Goal: Obtain resource: Download file/media

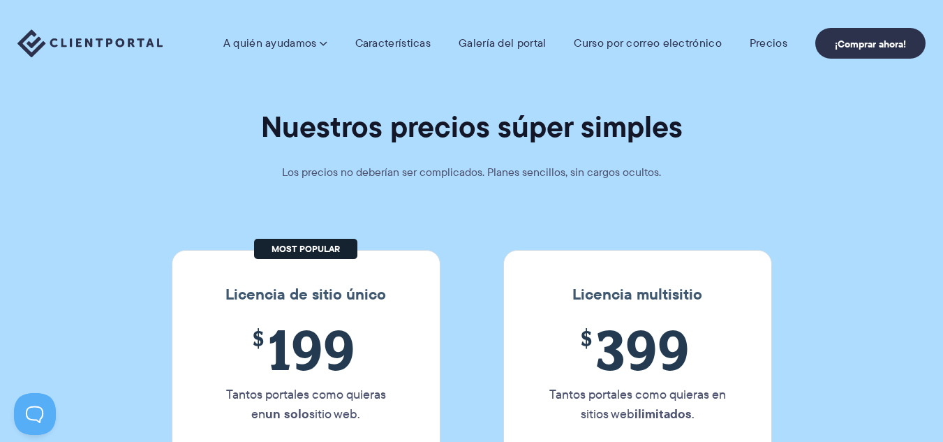
click at [612, 220] on section "Nuestros precios súper simples Los precios no deberían ser complicados. Planes …" at bounding box center [471, 268] width 943 height 536
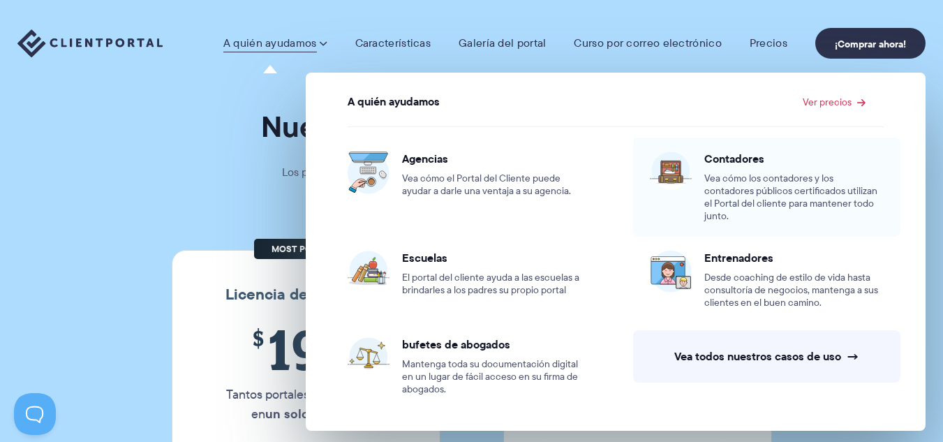
click at [741, 171] on font "Vea cómo los contadores y los contadores públicos certificados utilizan el Port…" at bounding box center [790, 197] width 173 height 52
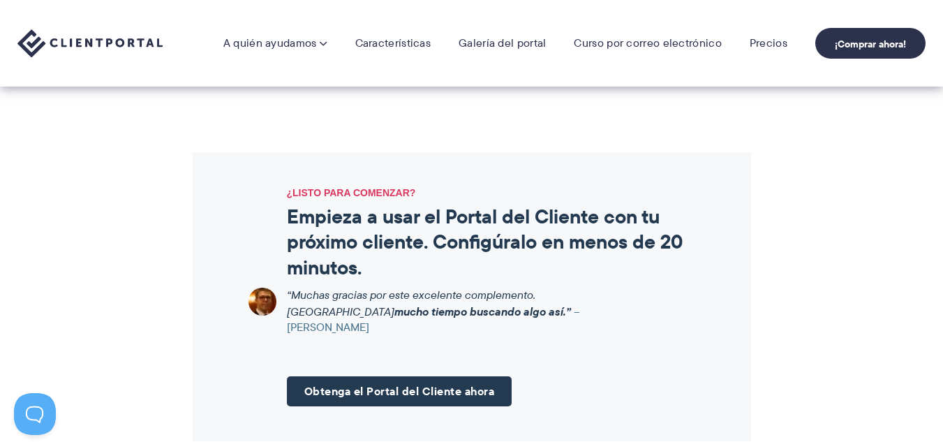
scroll to position [1676, 0]
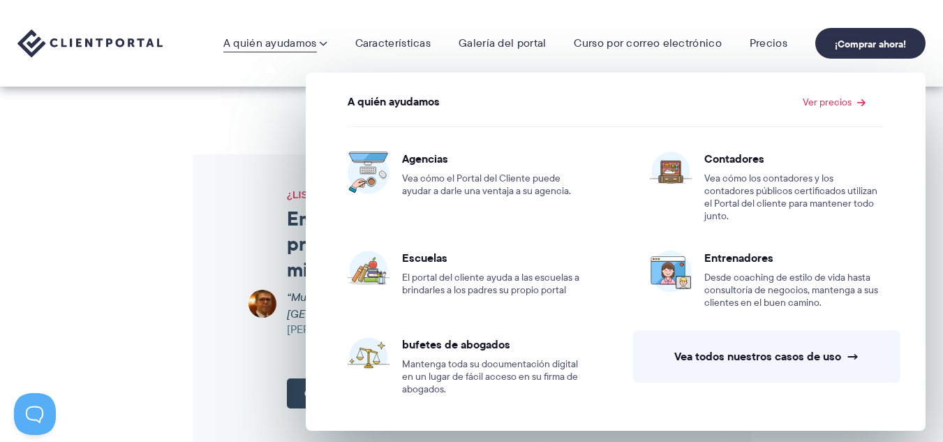
click at [107, 40] on img at bounding box center [89, 43] width 145 height 29
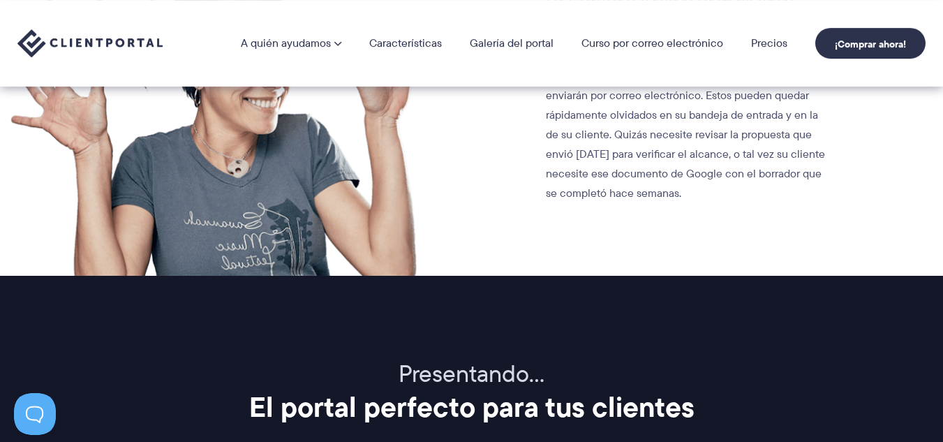
scroll to position [1396, 0]
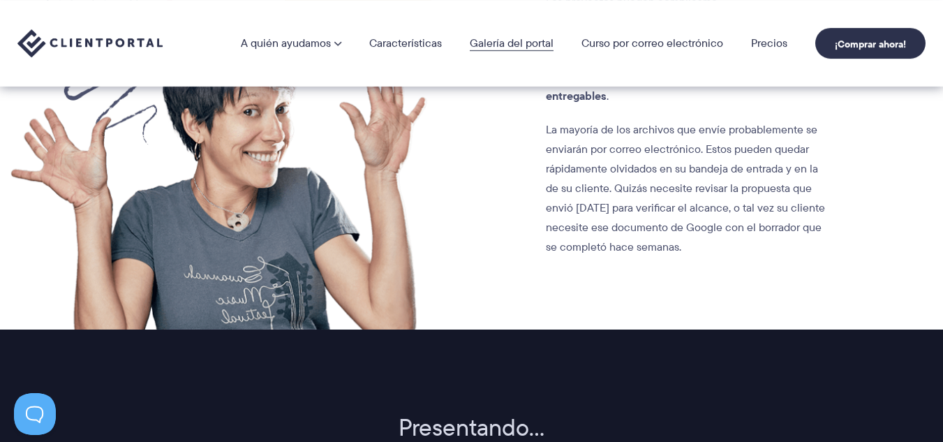
click at [479, 49] on font "Galería del portal" at bounding box center [512, 43] width 84 height 16
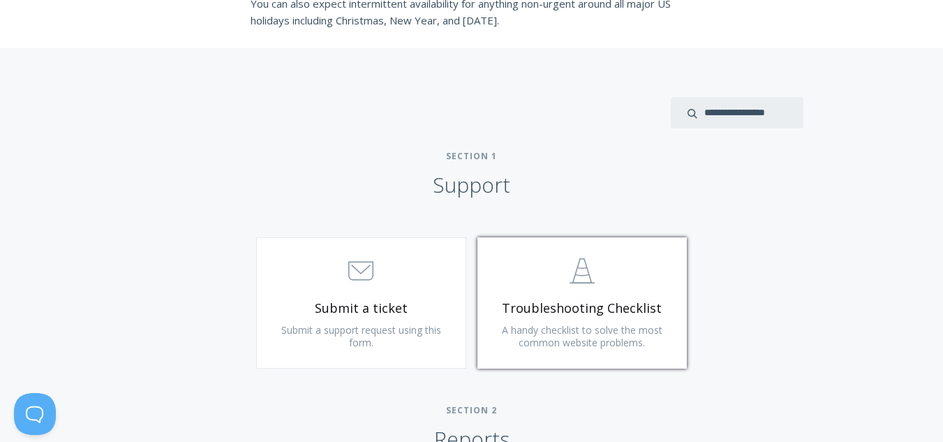
scroll to position [559, 0]
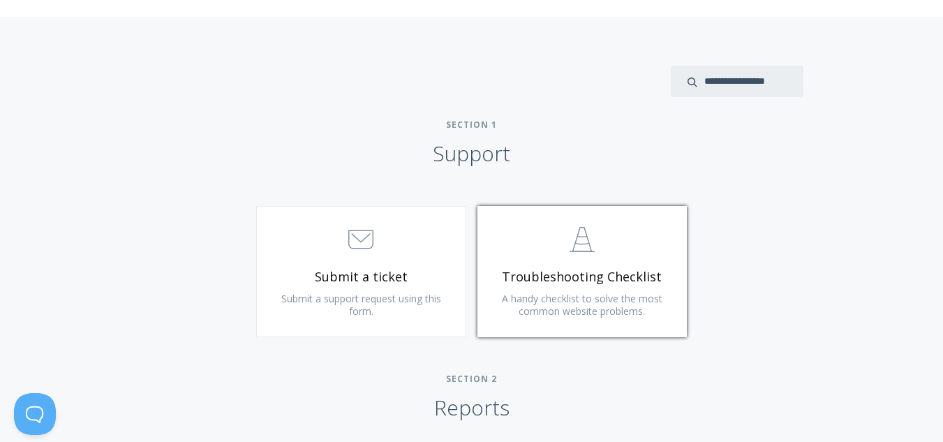
click at [590, 263] on link ".st0{fill:none;stroke:#000000;stroke-width:2;stroke-miterlimit:10;} Untitled-24…" at bounding box center [583, 271] width 210 height 131
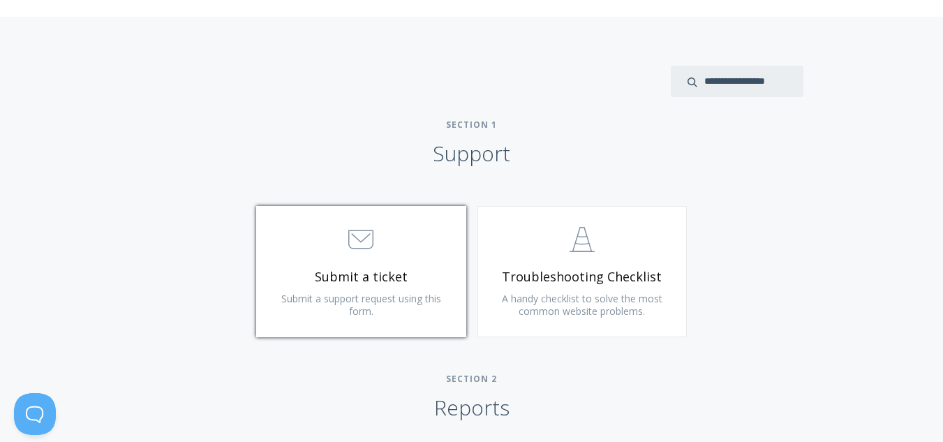
click at [376, 254] on span ".st0{fill:none;stroke:#000000;stroke-width:2;stroke-miterlimit:10;} 3. Communic…" at bounding box center [361, 240] width 167 height 43
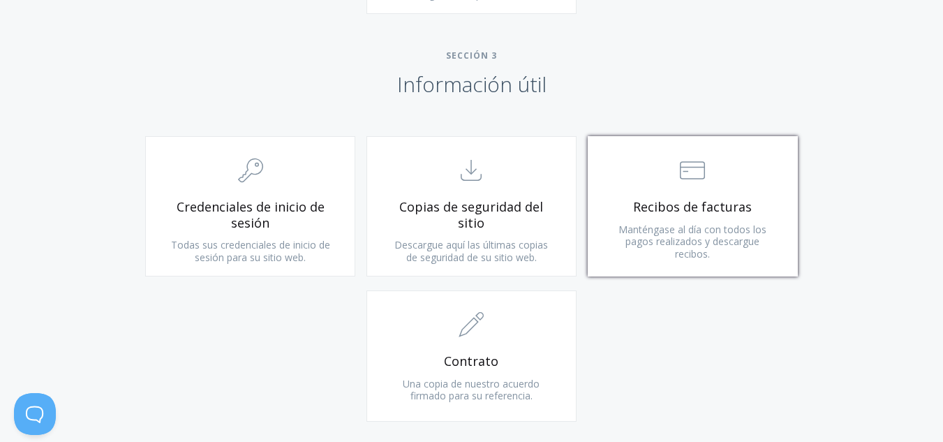
scroll to position [1448, 0]
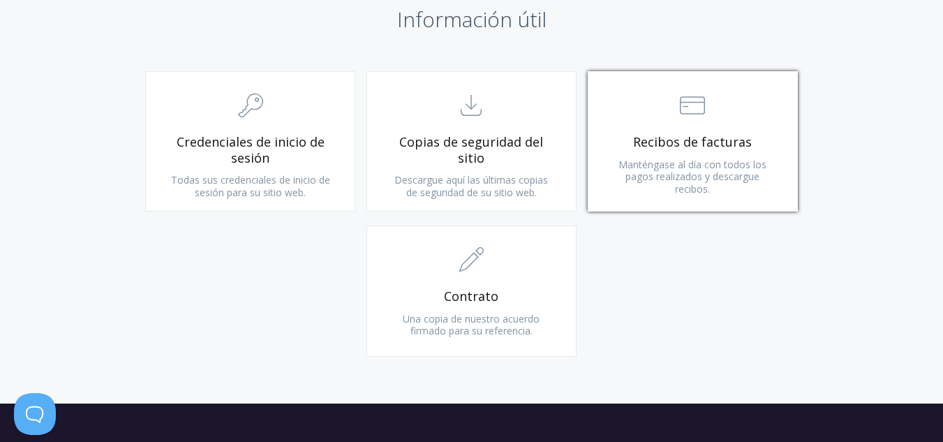
click at [736, 154] on link ".st0{fill:none;stroke:#000000;stroke-width:2;stroke-miterlimit:10;} Financial R…" at bounding box center [693, 141] width 210 height 140
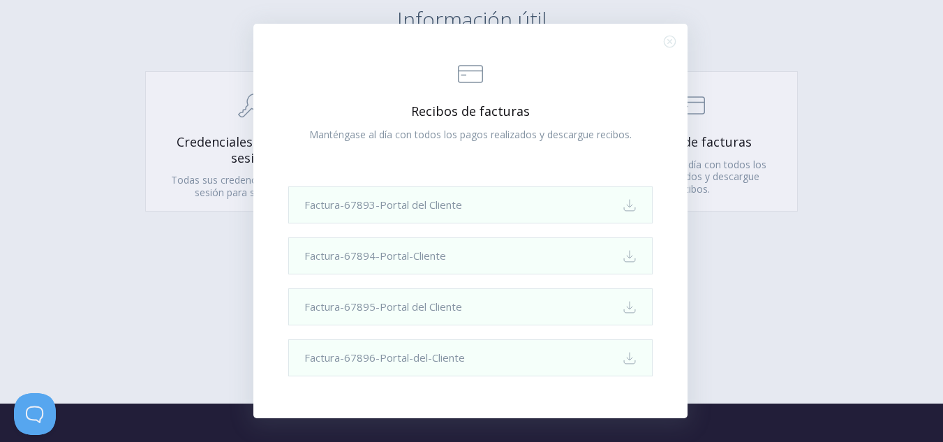
click at [664, 43] on icon ".st0{fill:none;stroke:#000000;stroke-width:2;stroke-miterlimit:10;} Close" at bounding box center [670, 42] width 12 height 12
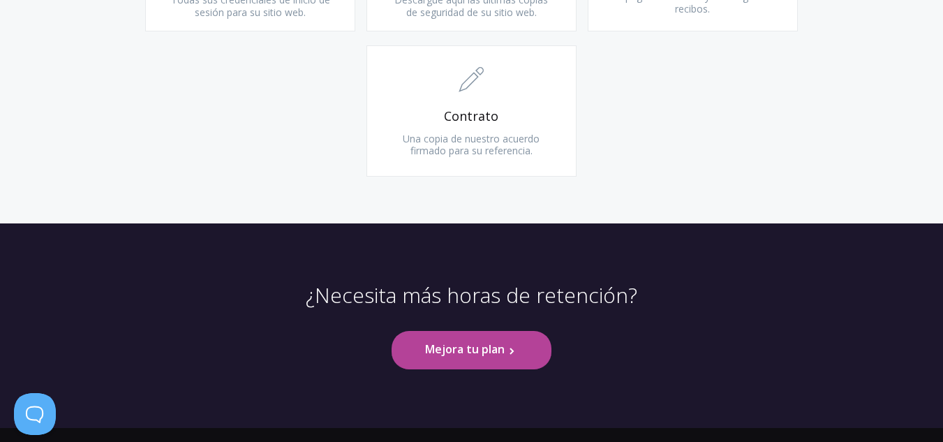
scroll to position [1650, 0]
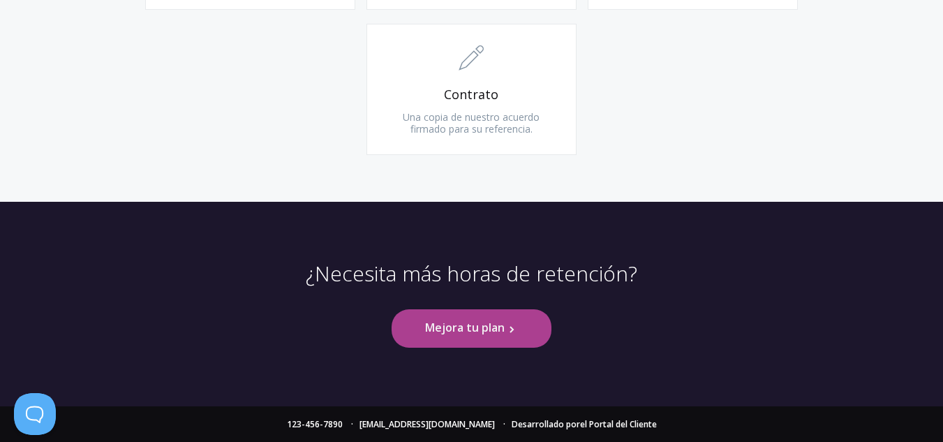
click at [508, 336] on link "Mejora tu plan .st0{fill:none;stroke:#000000;stroke-width:2;stroke-miterlimit:1…" at bounding box center [471, 328] width 159 height 38
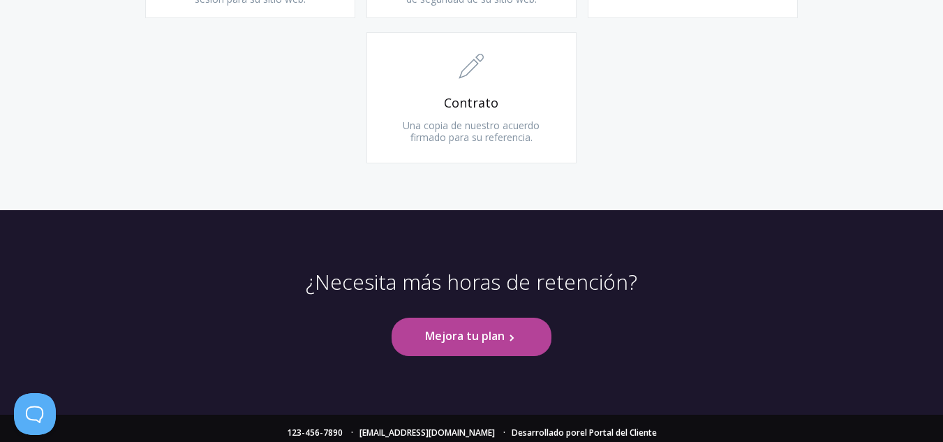
scroll to position [1650, 0]
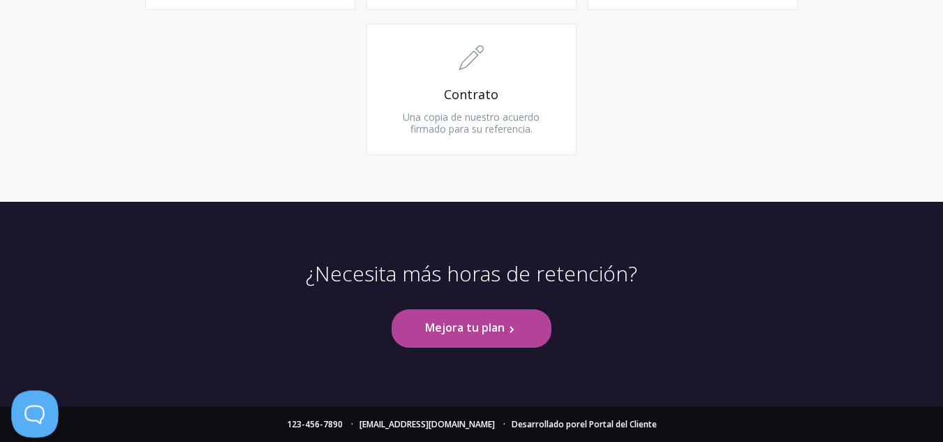
click at [35, 411] on button at bounding box center [32, 411] width 42 height 42
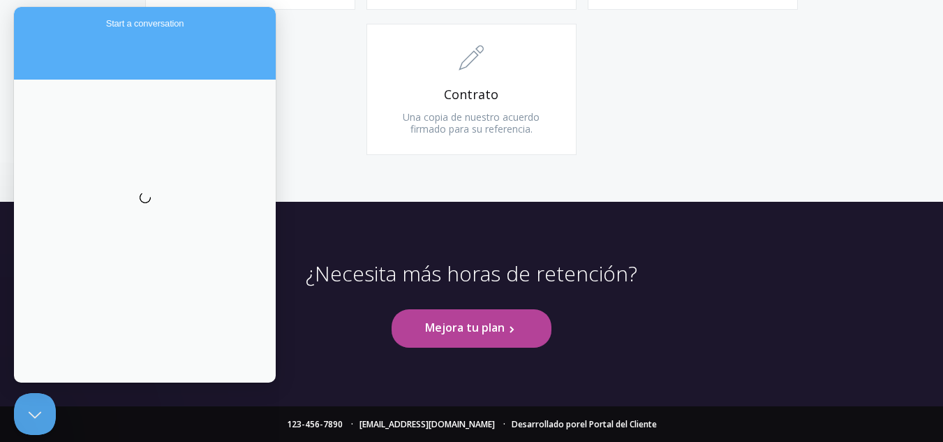
scroll to position [0, 0]
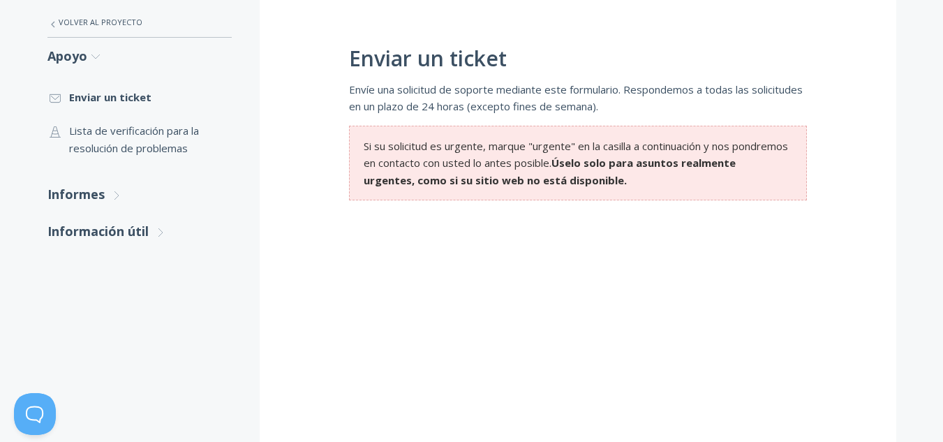
scroll to position [279, 0]
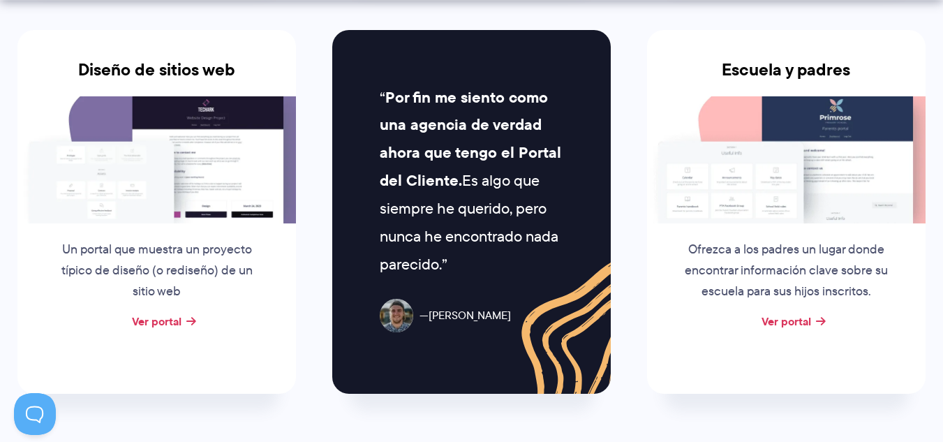
scroll to position [768, 0]
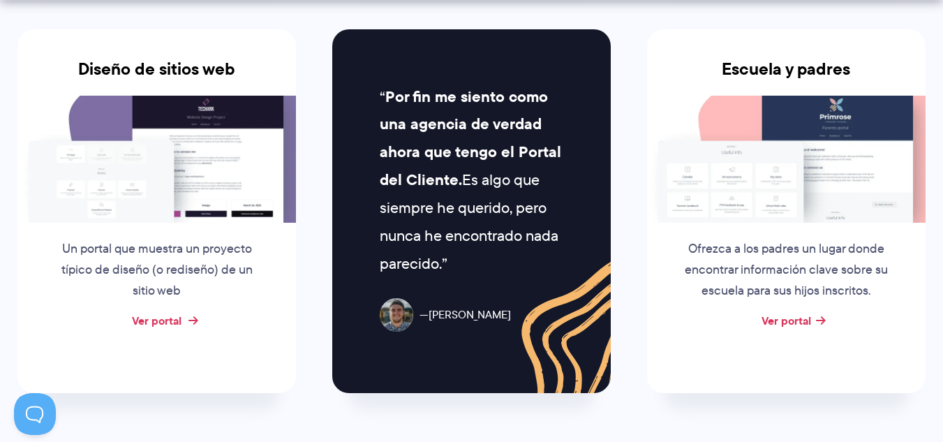
drag, startPoint x: 194, startPoint y: 263, endPoint x: 170, endPoint y: 320, distance: 62.6
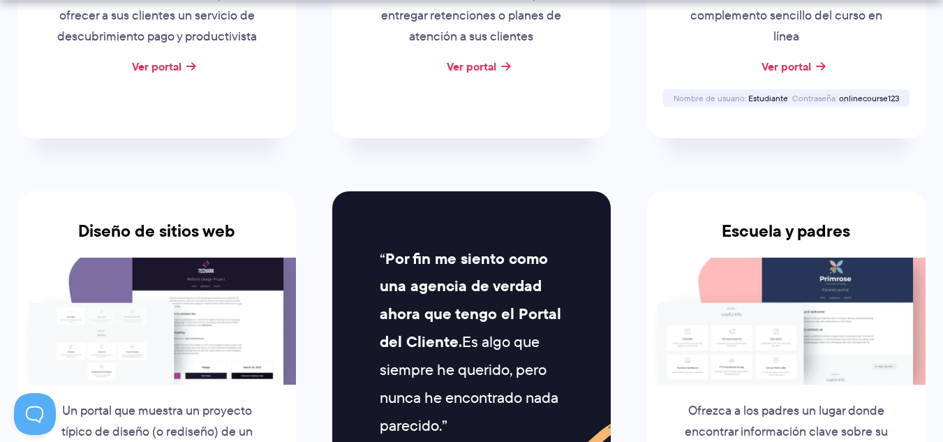
scroll to position [698, 0]
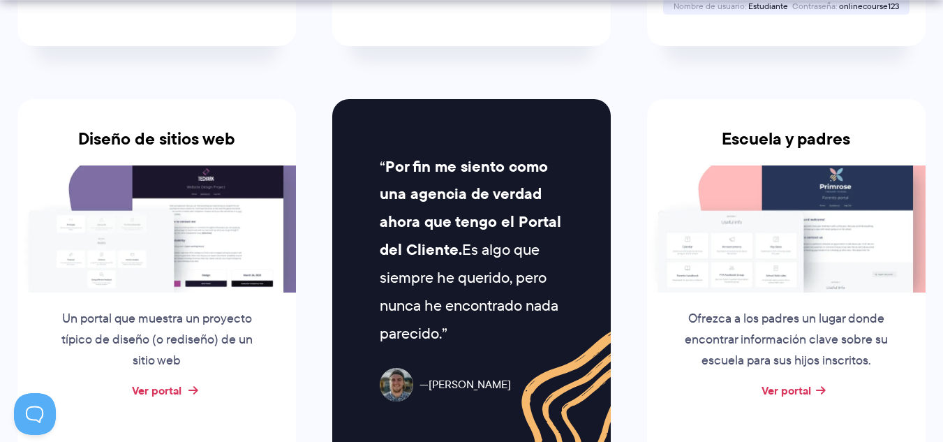
click at [169, 388] on font "Ver portal" at bounding box center [157, 390] width 50 height 17
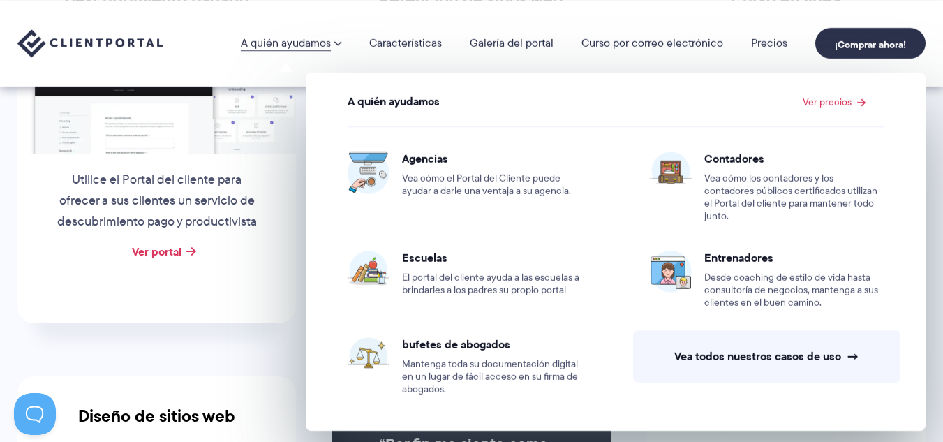
scroll to position [419, 0]
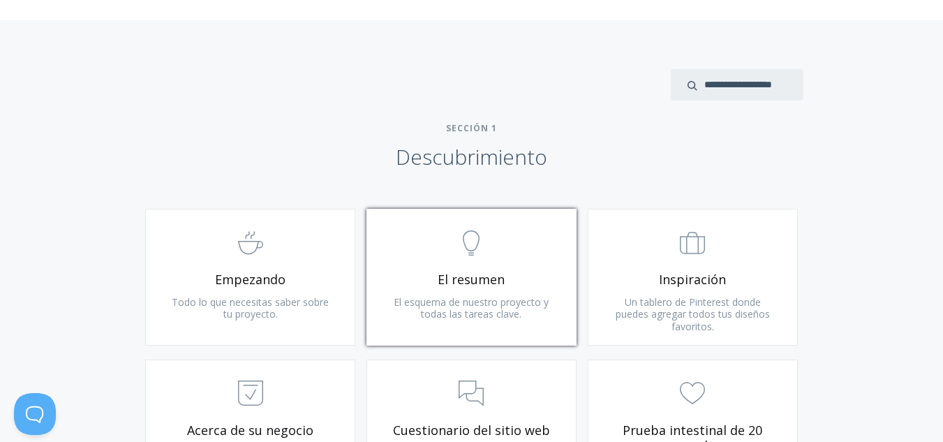
scroll to position [768, 0]
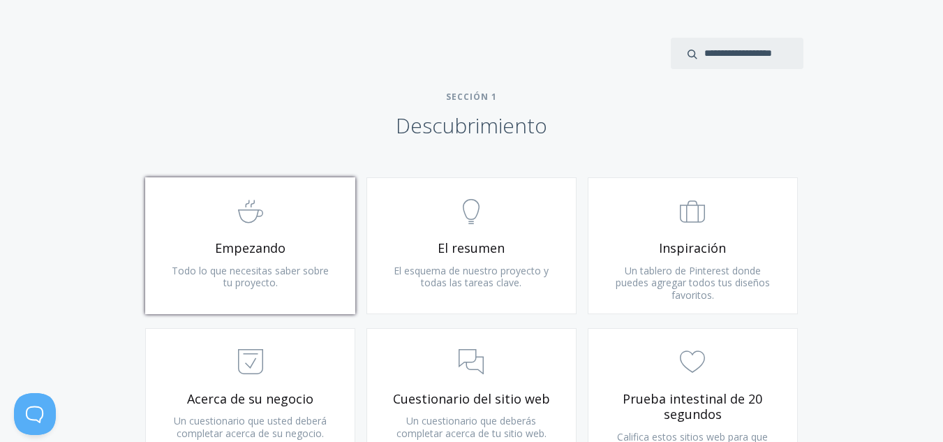
click at [284, 232] on span ".st0{fill:none;stroke:#000000;stroke-width:2;stroke-miterlimit:10;} Untitled-22" at bounding box center [250, 212] width 167 height 43
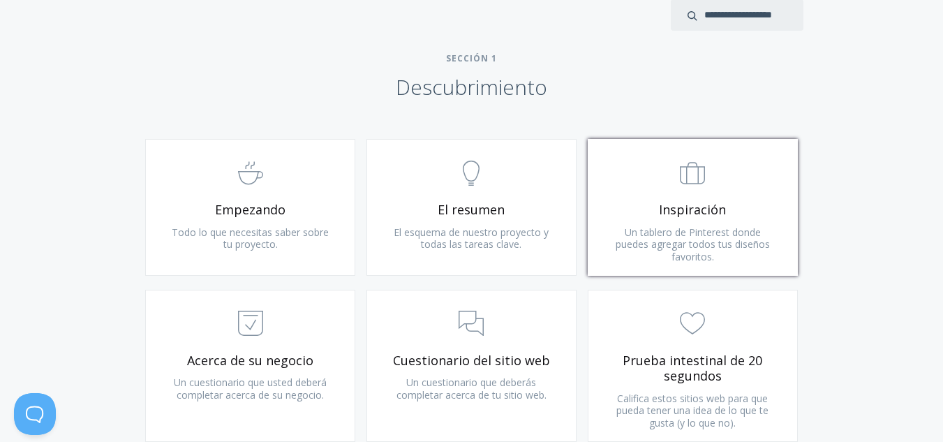
scroll to position [838, 0]
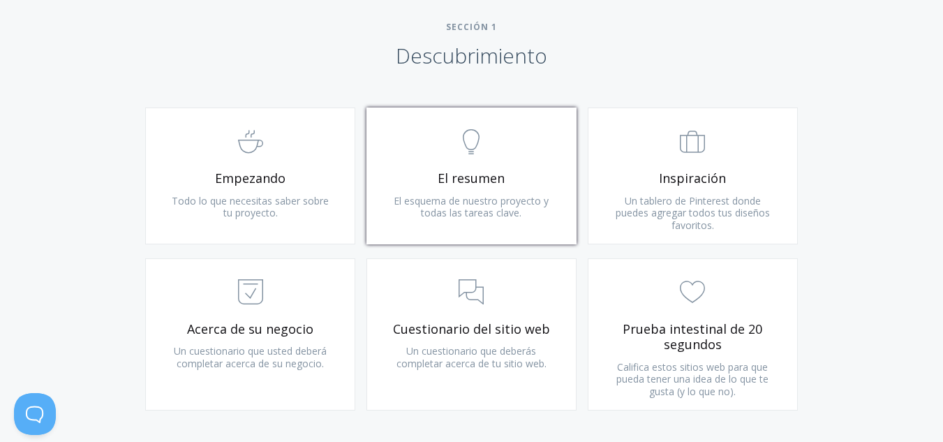
click at [525, 176] on span "El resumen" at bounding box center [471, 178] width 167 height 16
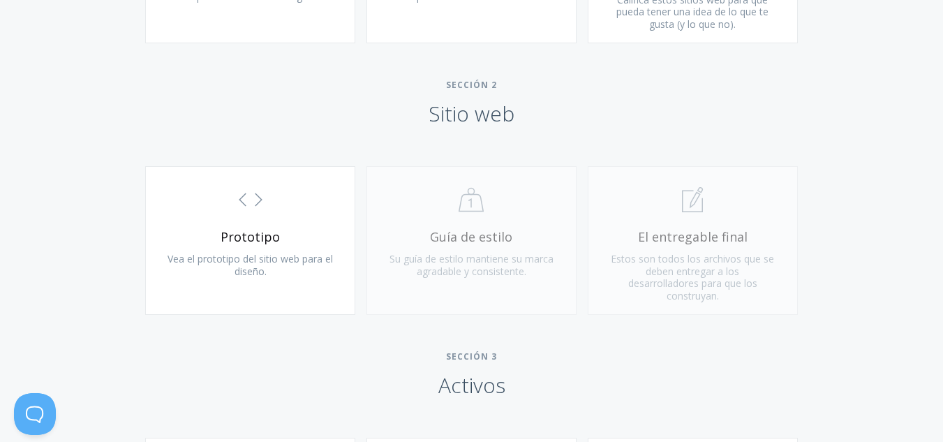
scroll to position [1257, 0]
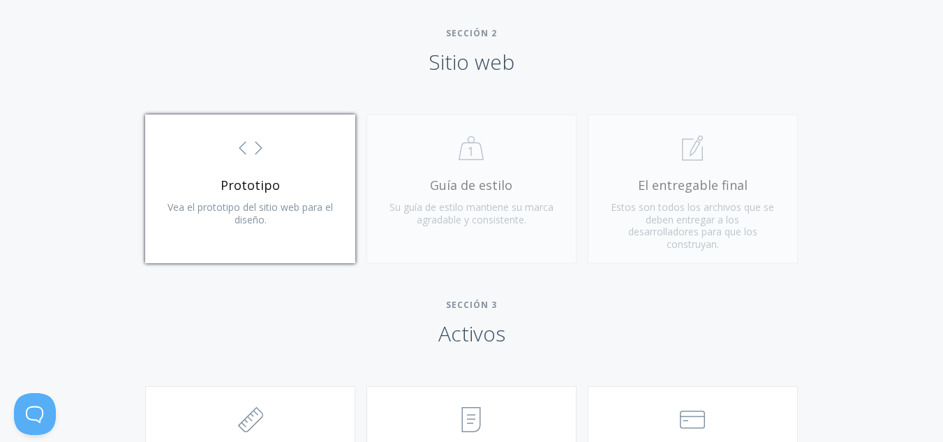
click at [286, 181] on span "Prototipo" at bounding box center [250, 185] width 167 height 16
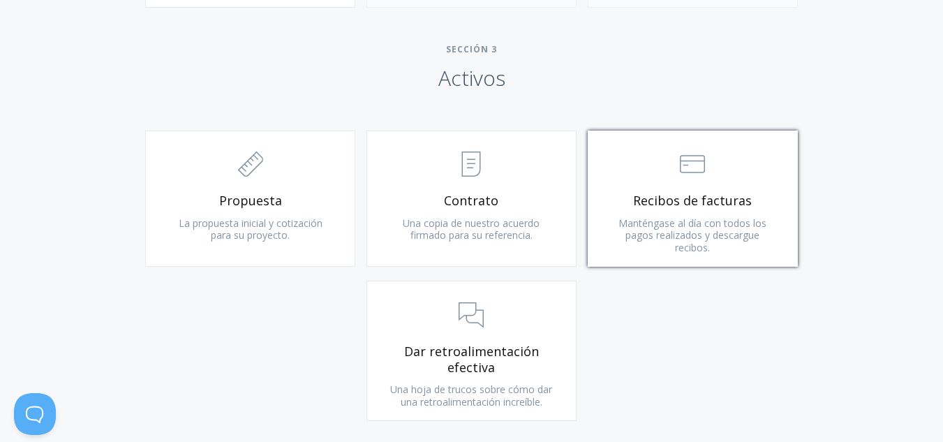
scroll to position [1536, 0]
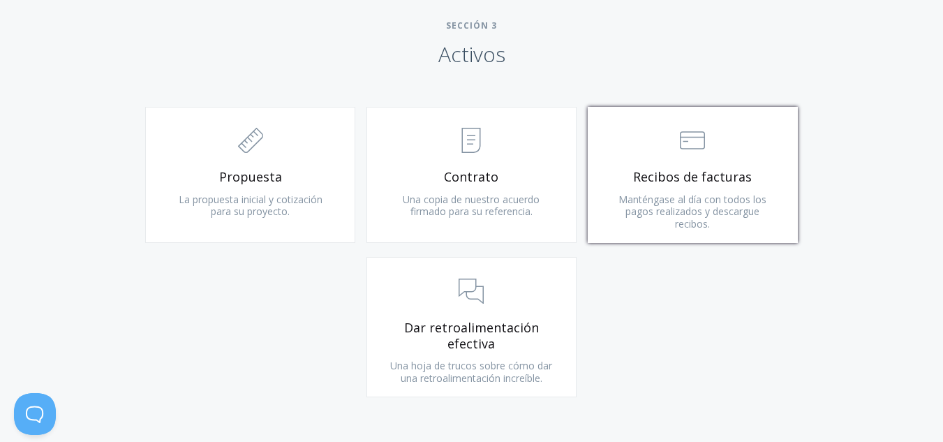
click at [725, 202] on font "Manténgase al día con todos los pagos realizados y descargue recibos." at bounding box center [693, 212] width 148 height 38
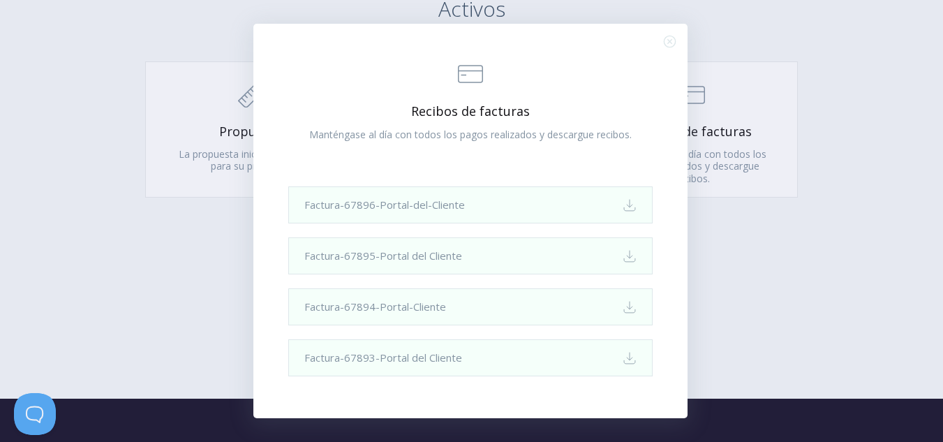
scroll to position [1606, 0]
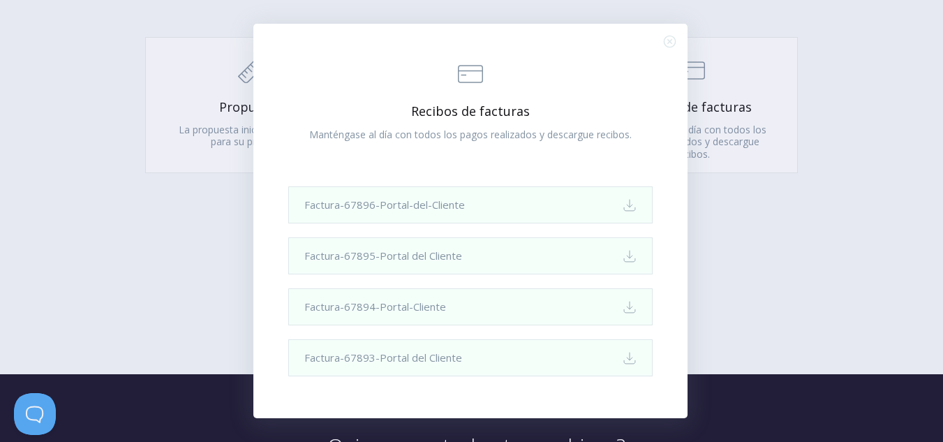
click at [664, 46] on icon ".st0{fill:none;stroke:#000000;stroke-width:2;stroke-miterlimit:10;} Close" at bounding box center [670, 42] width 12 height 12
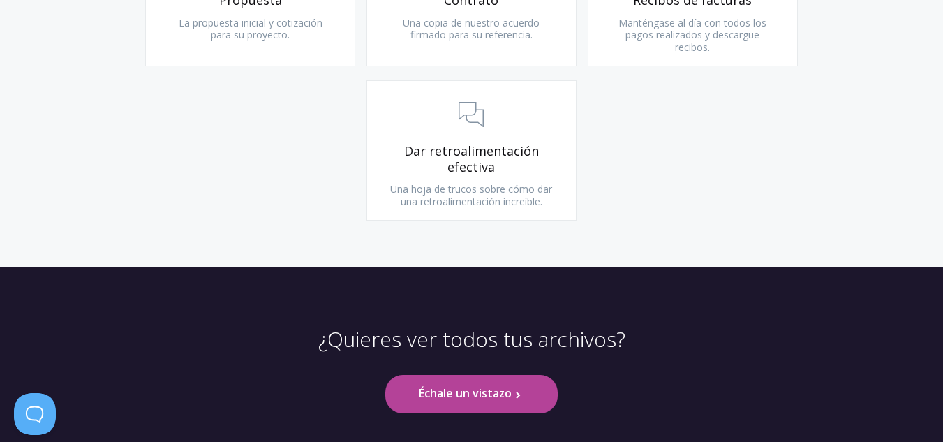
scroll to position [1745, 0]
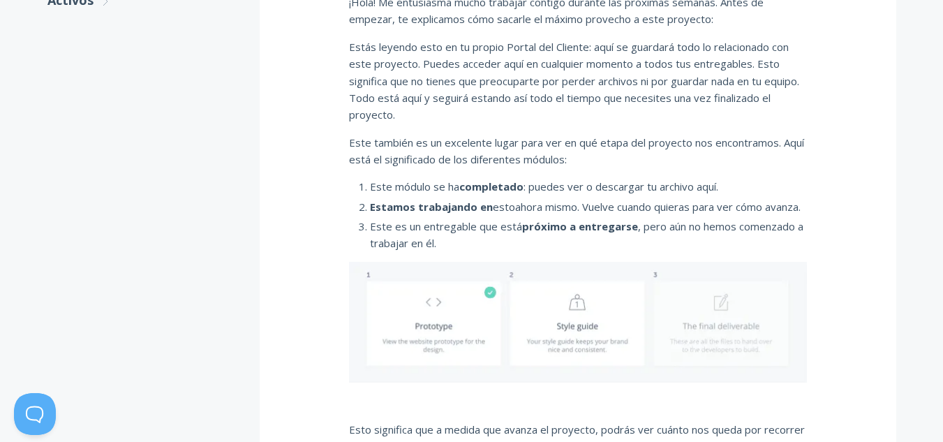
scroll to position [628, 0]
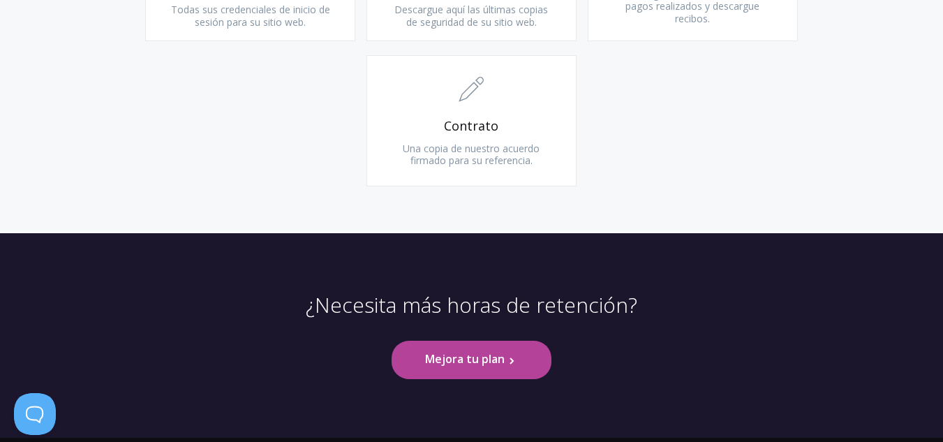
scroll to position [1650, 0]
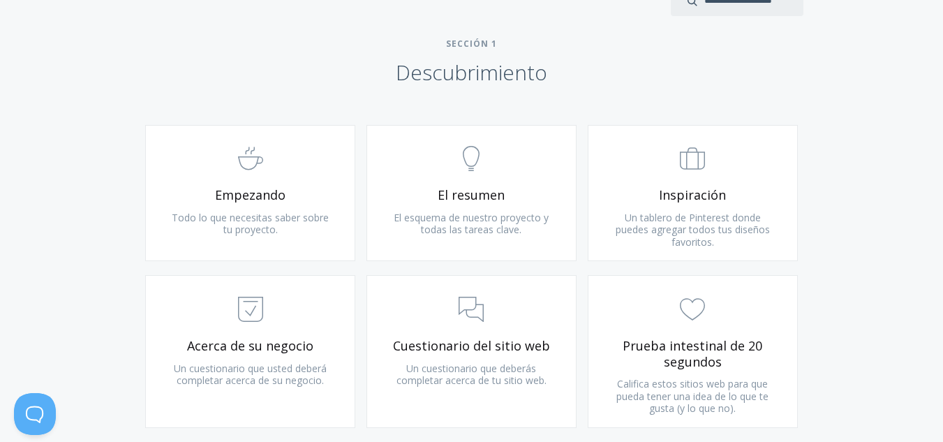
scroll to position [908, 0]
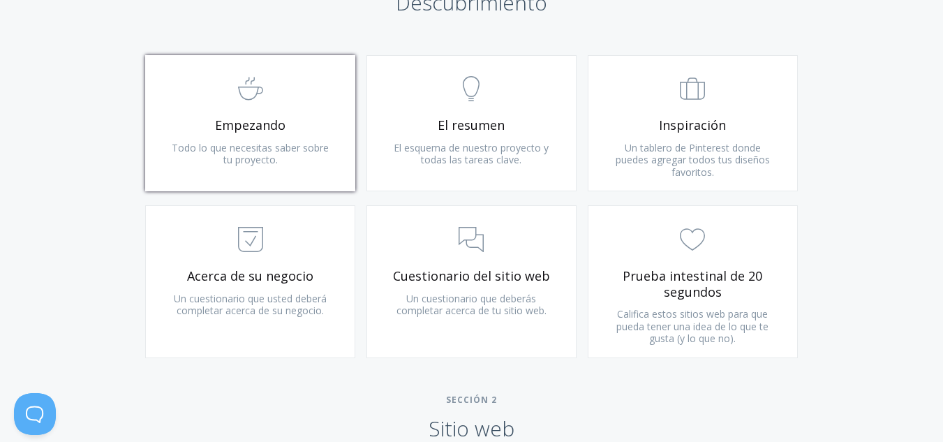
click at [281, 141] on font "Todo lo que necesitas saber sobre tu proyecto." at bounding box center [250, 154] width 157 height 26
click at [468, 141] on font "El esquema de nuestro proyecto y todas las tareas clave." at bounding box center [471, 154] width 155 height 26
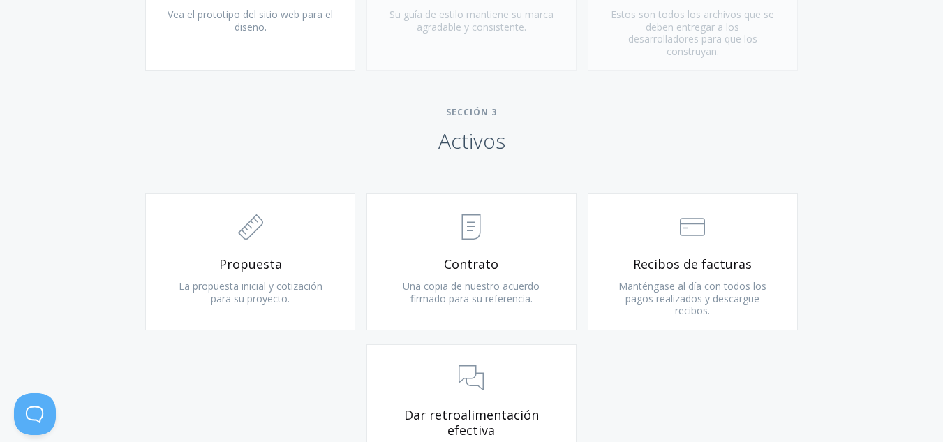
scroll to position [1536, 0]
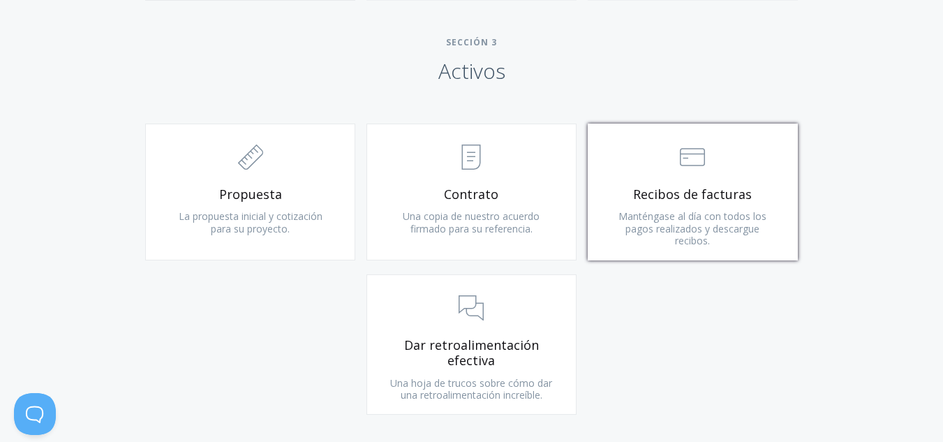
click at [720, 191] on link ".st0{fill:none;stroke:#000000;stroke-width:2;stroke-miterlimit:10;} Financial R…" at bounding box center [693, 192] width 210 height 137
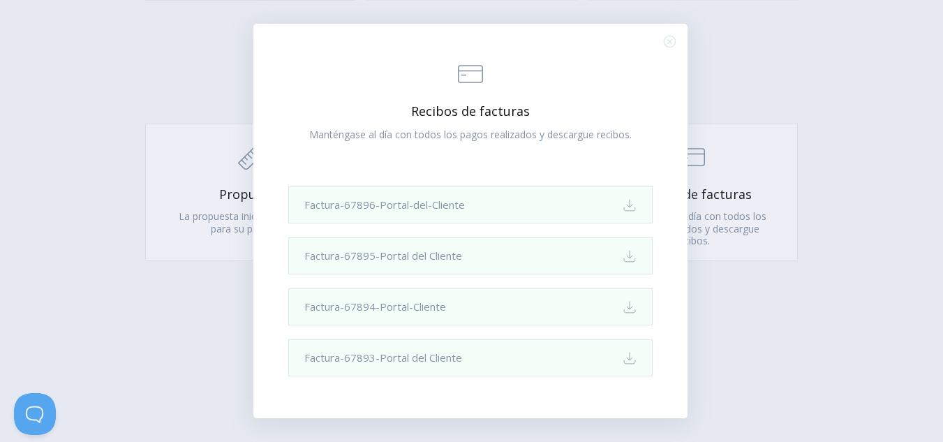
scroll to position [1606, 0]
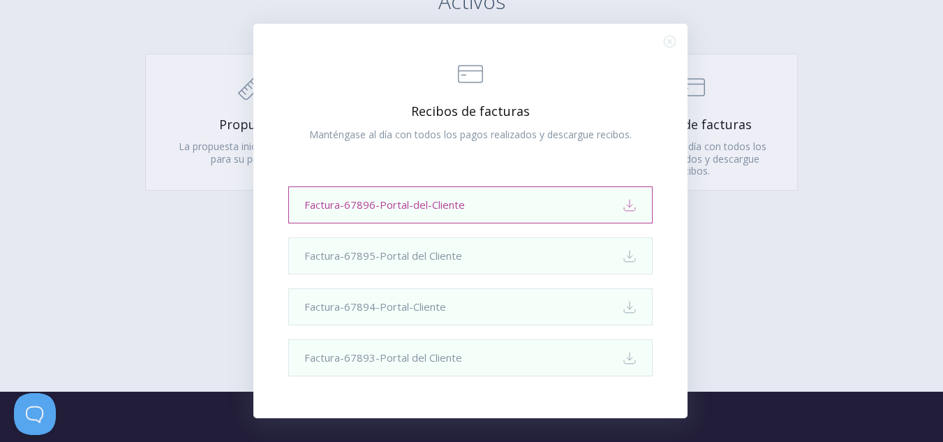
click at [396, 211] on link "Factura-67896-Portal-del-Cliente Download" at bounding box center [470, 204] width 364 height 37
click at [675, 39] on div ".st0{fill:none;stroke:#000000;stroke-width:2;stroke-miterlimit:10;} Financial R…" at bounding box center [470, 221] width 434 height 394
click at [670, 44] on icon ".st0{fill:none;stroke:#000000;stroke-width:2;stroke-miterlimit:10;} Close" at bounding box center [670, 42] width 12 height 12
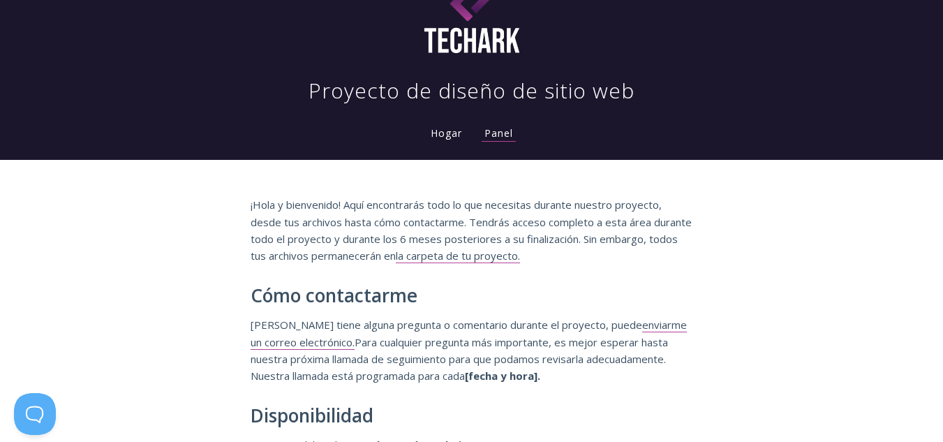
scroll to position [70, 0]
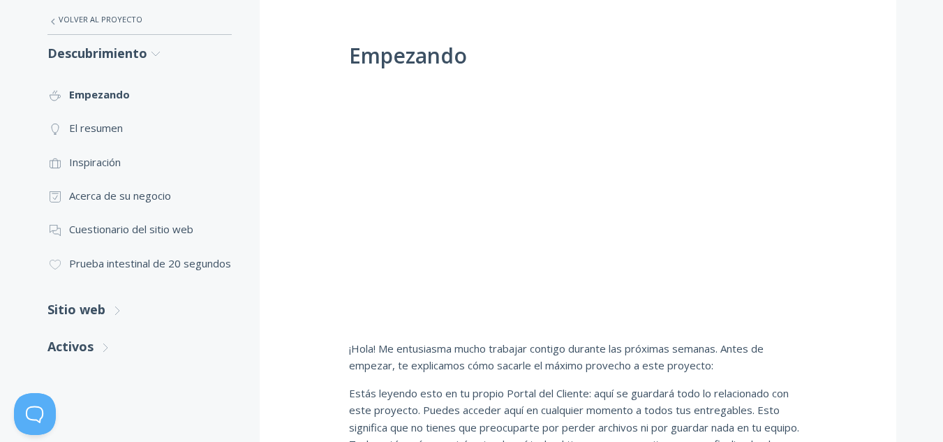
scroll to position [209, 0]
